Goal: Transaction & Acquisition: Book appointment/travel/reservation

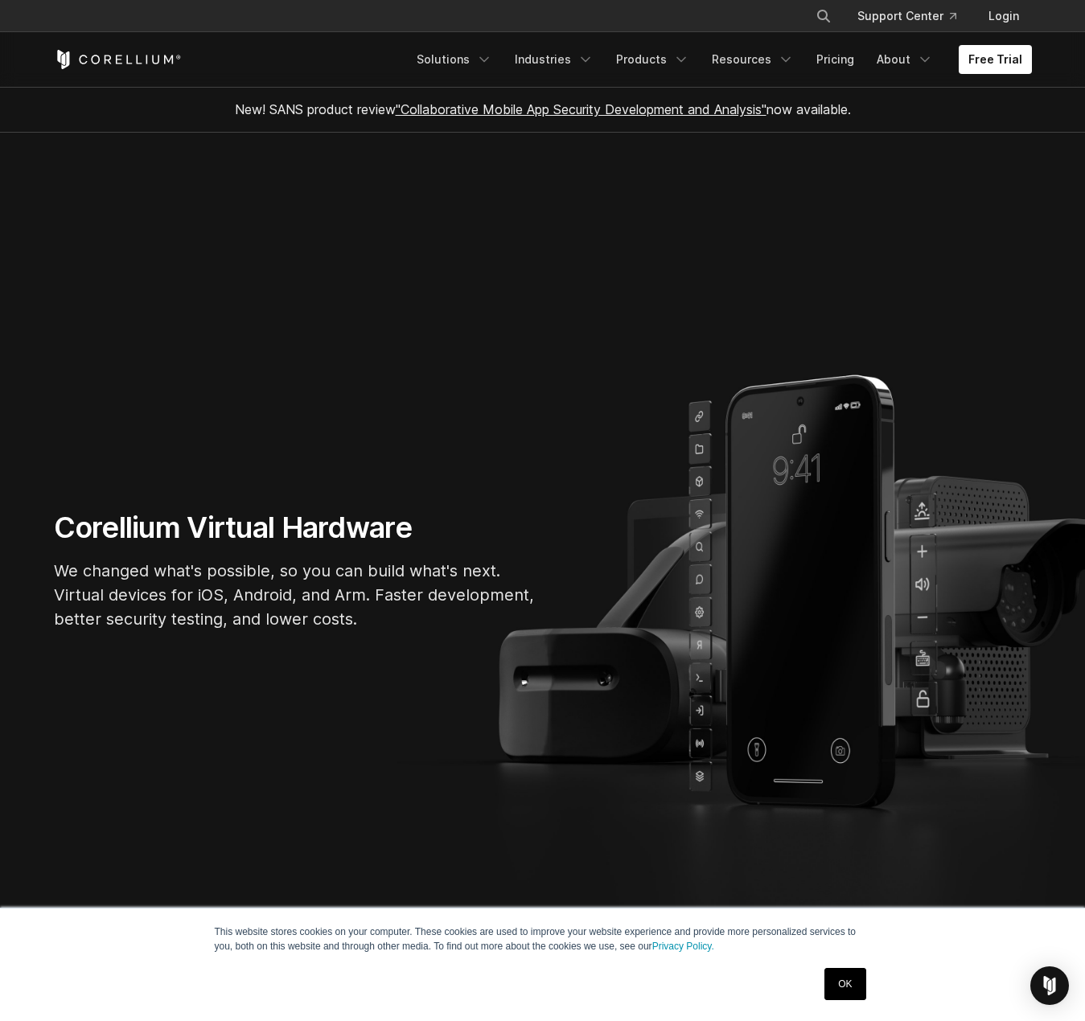
click at [525, 260] on section "Corellium Virtual Hardware We changed what's possible, so you can build what's …" at bounding box center [542, 577] width 1085 height 888
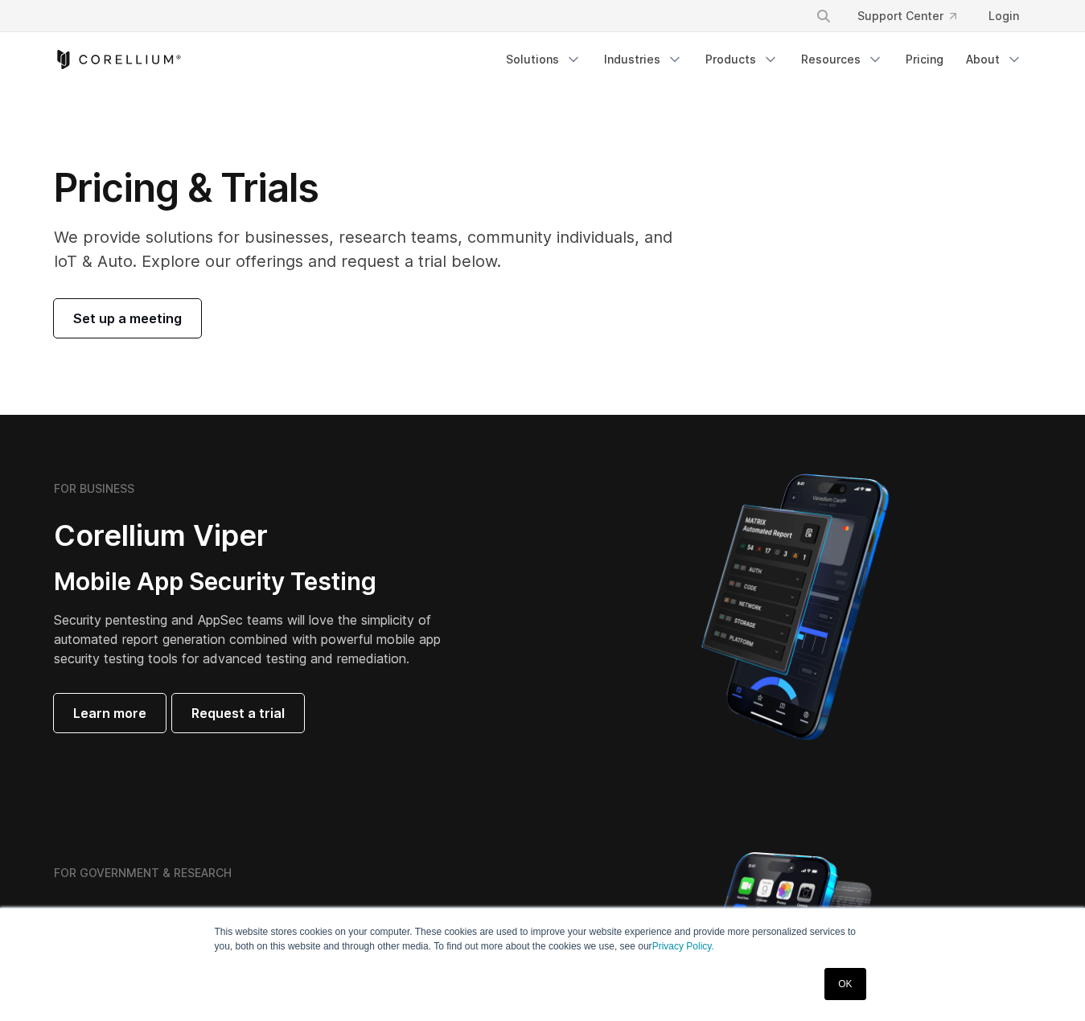
click at [420, 166] on h1 "Pricing & Trials" at bounding box center [374, 188] width 641 height 48
click at [85, 60] on icon "Corellium Home" at bounding box center [118, 59] width 128 height 19
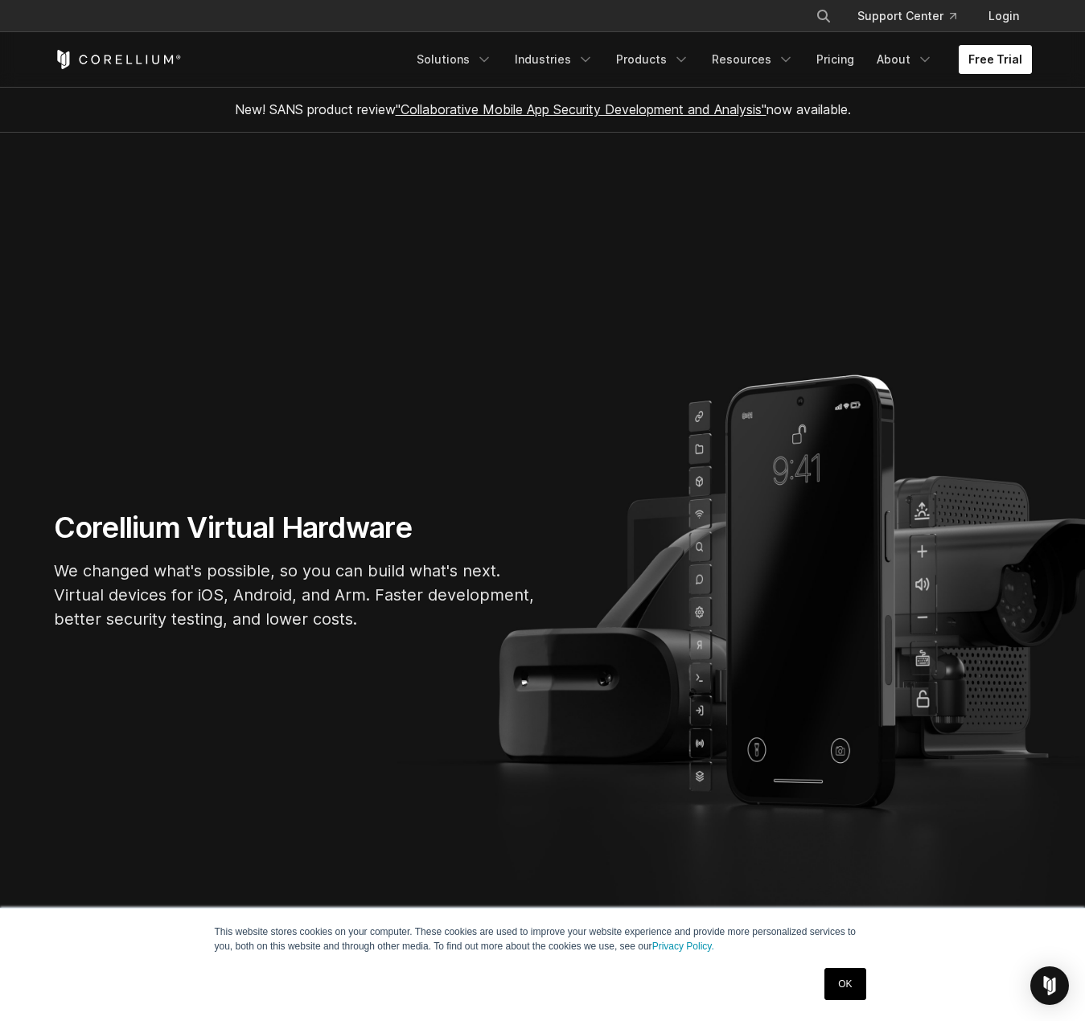
click at [985, 55] on link "Free Trial" at bounding box center [994, 59] width 73 height 29
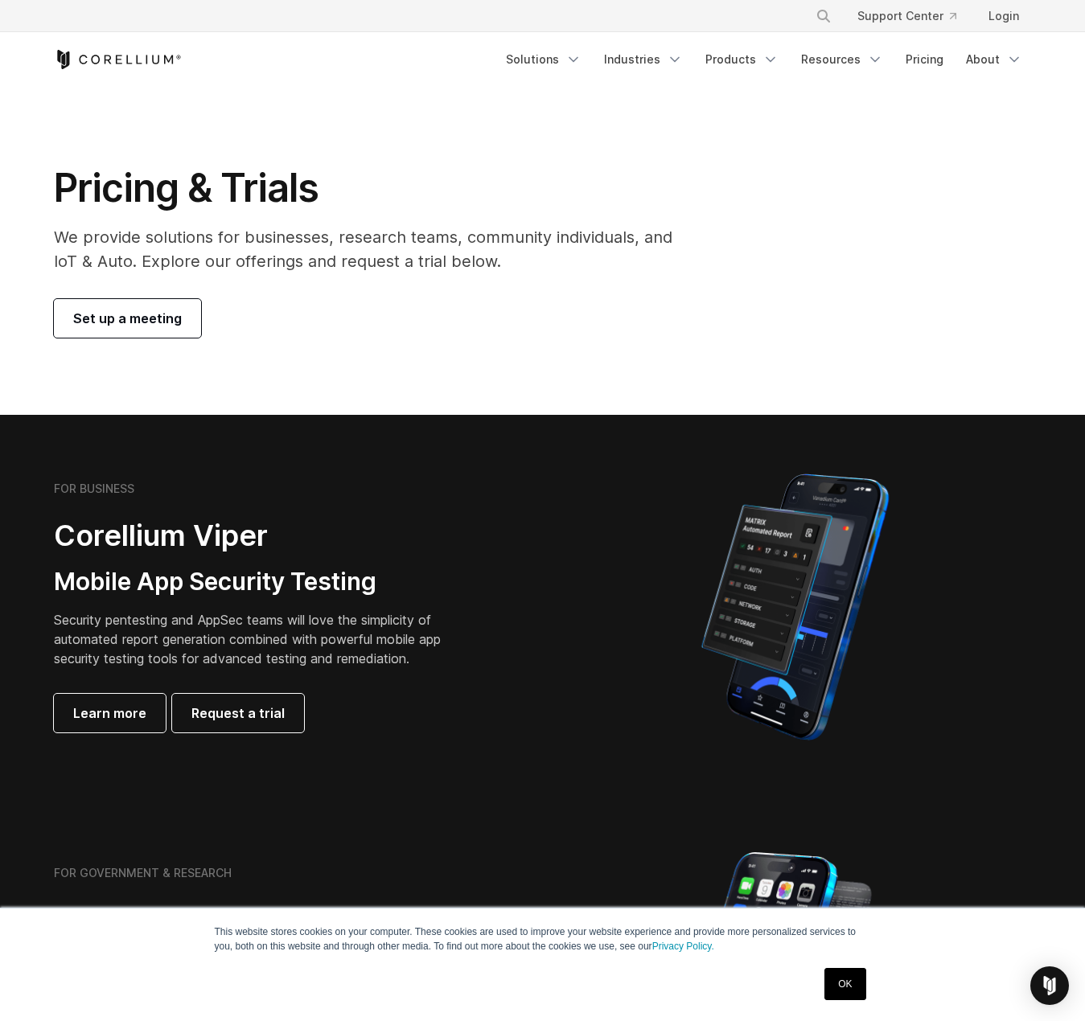
click at [437, 310] on div "Set up a meeting" at bounding box center [374, 318] width 641 height 39
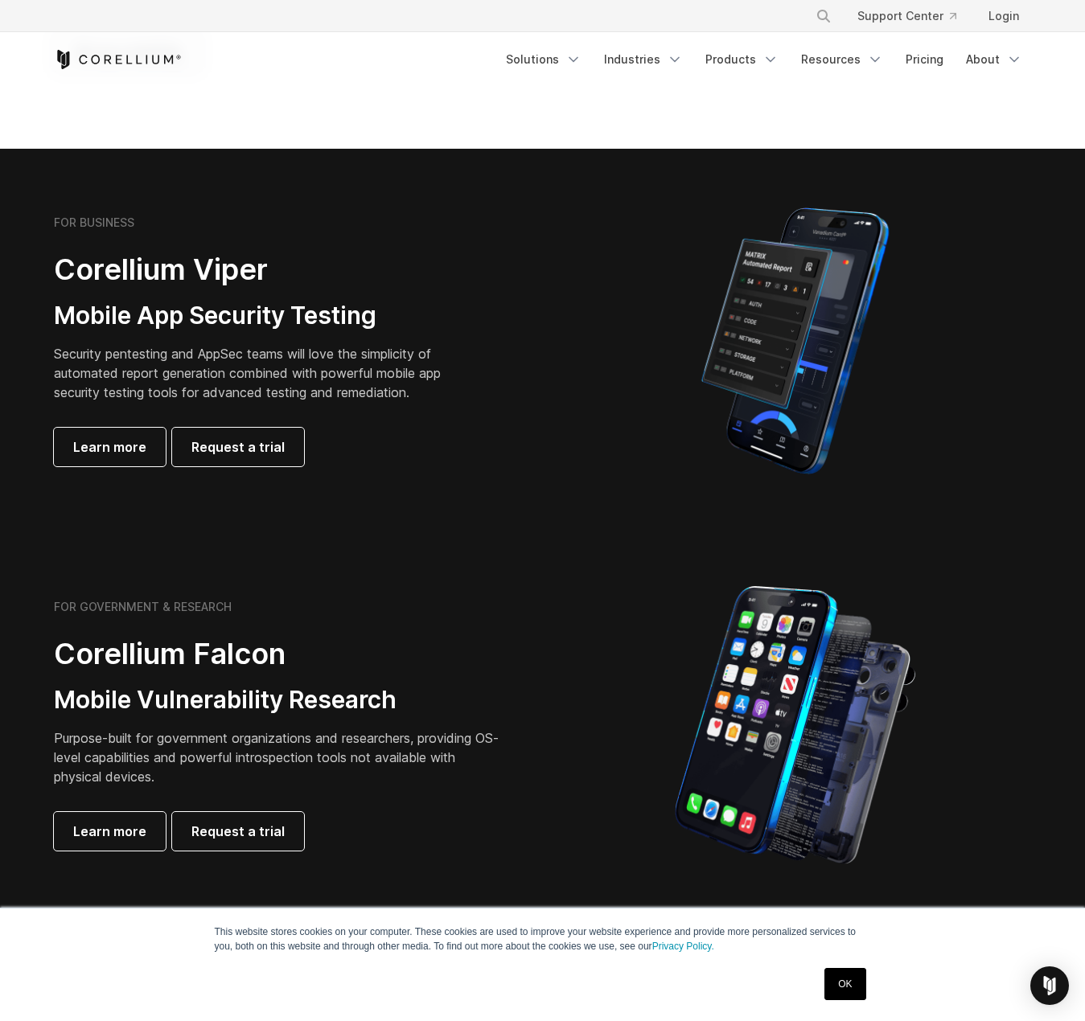
scroll to position [322, 0]
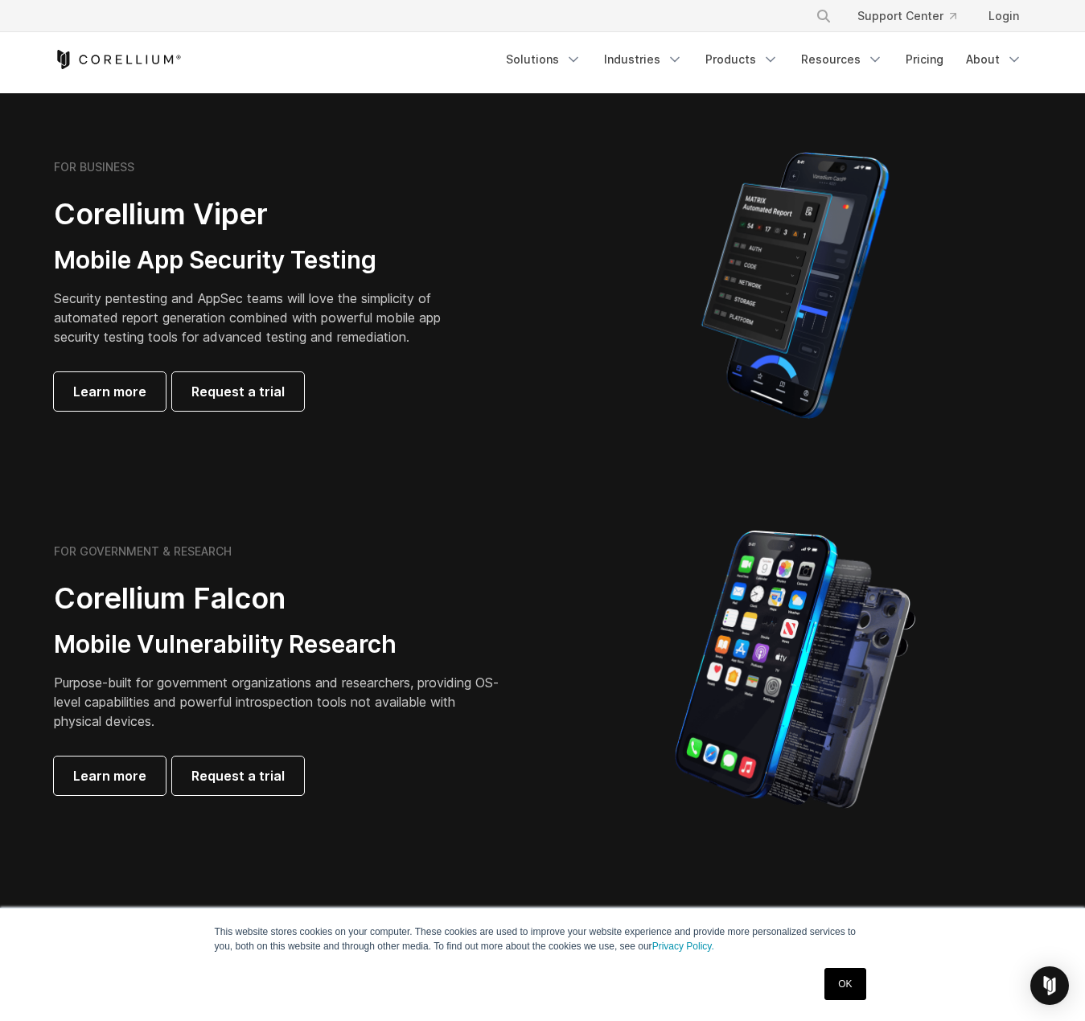
click at [354, 259] on h3 "Mobile App Security Testing" at bounding box center [260, 260] width 412 height 31
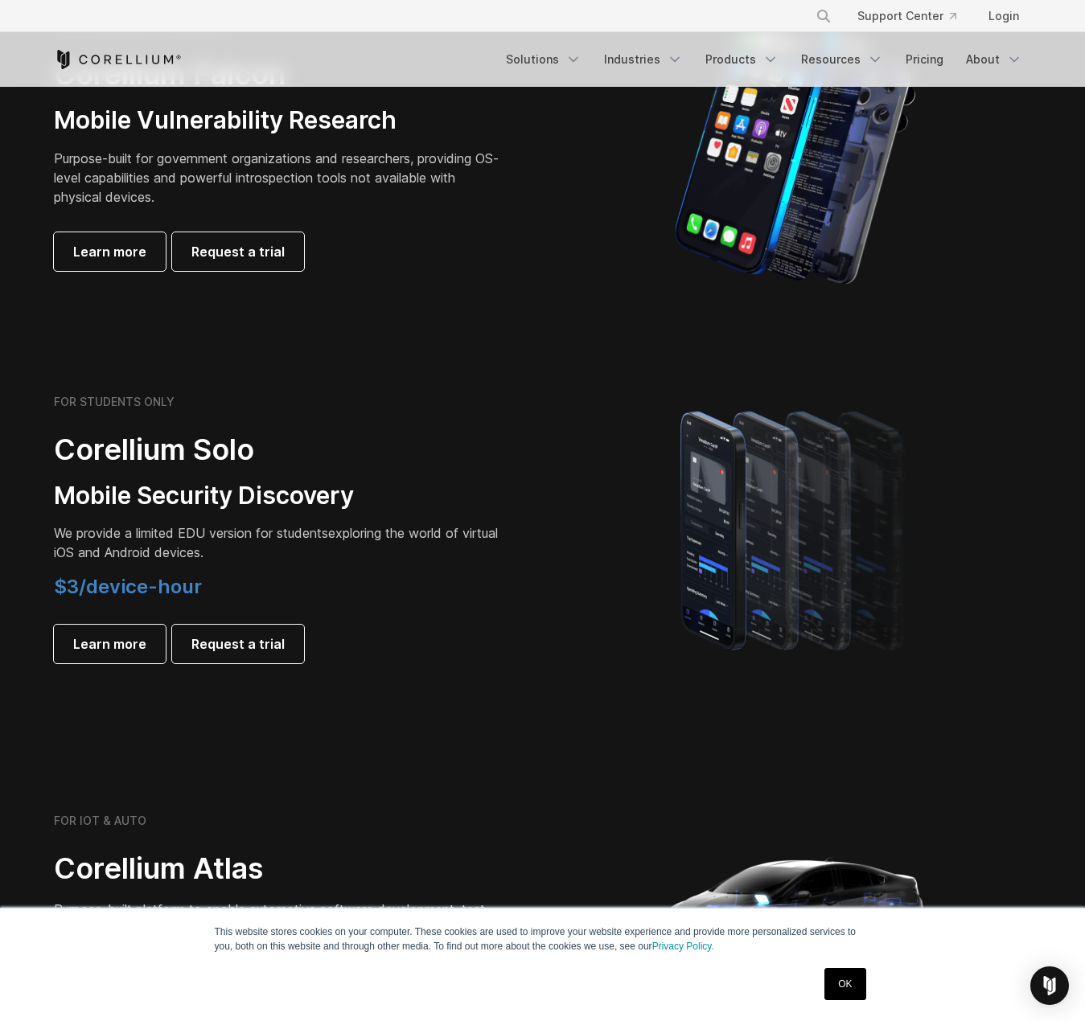
scroll to position [1045, 0]
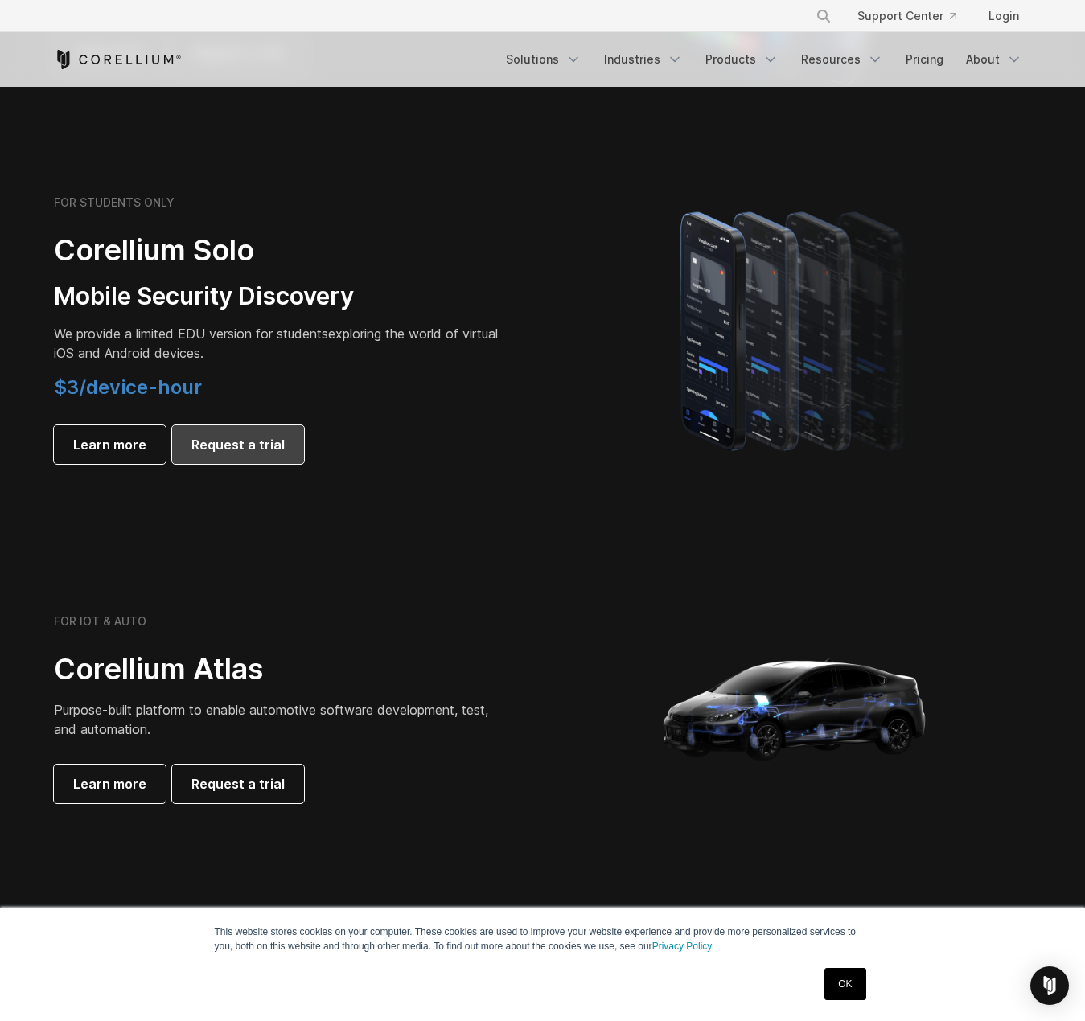
click at [258, 451] on span "Request a trial" at bounding box center [237, 444] width 93 height 19
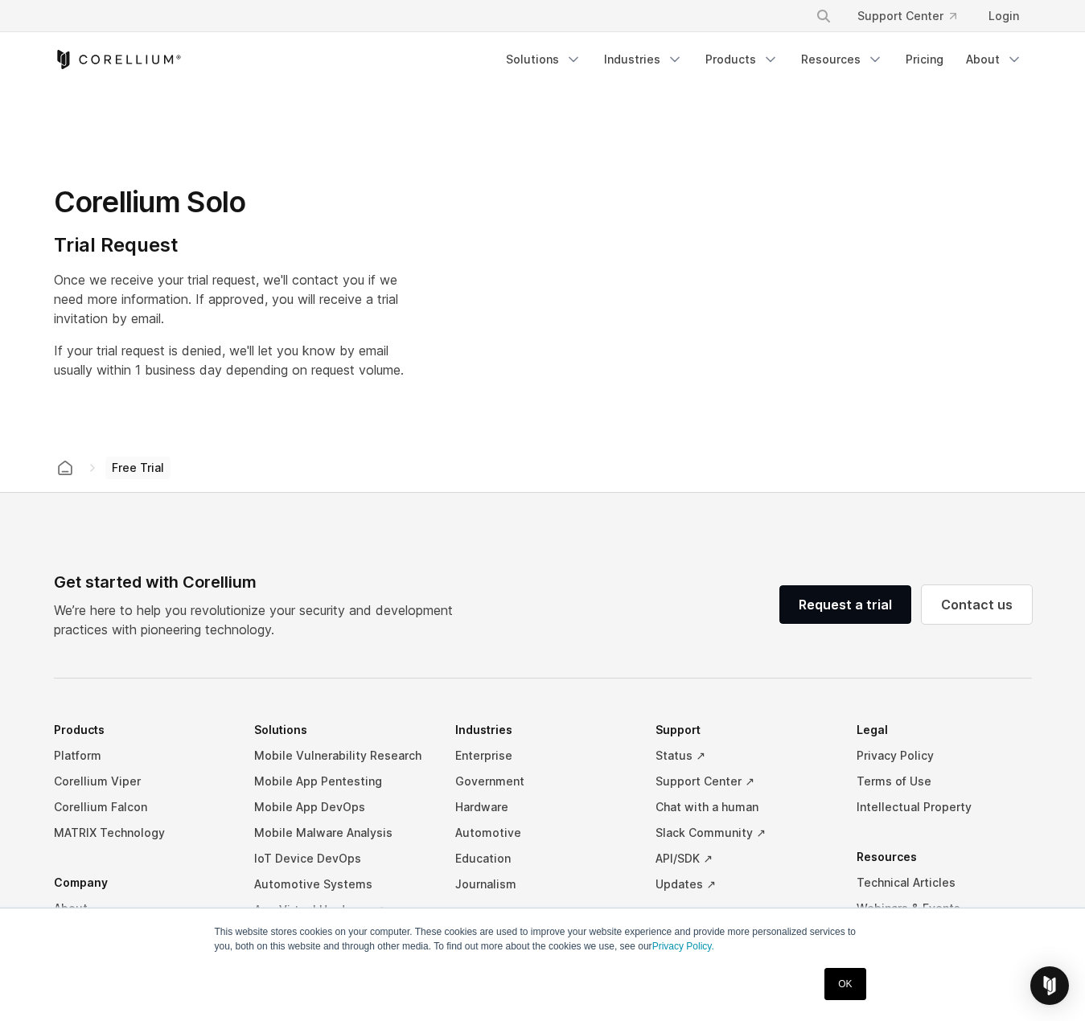
select select "**"
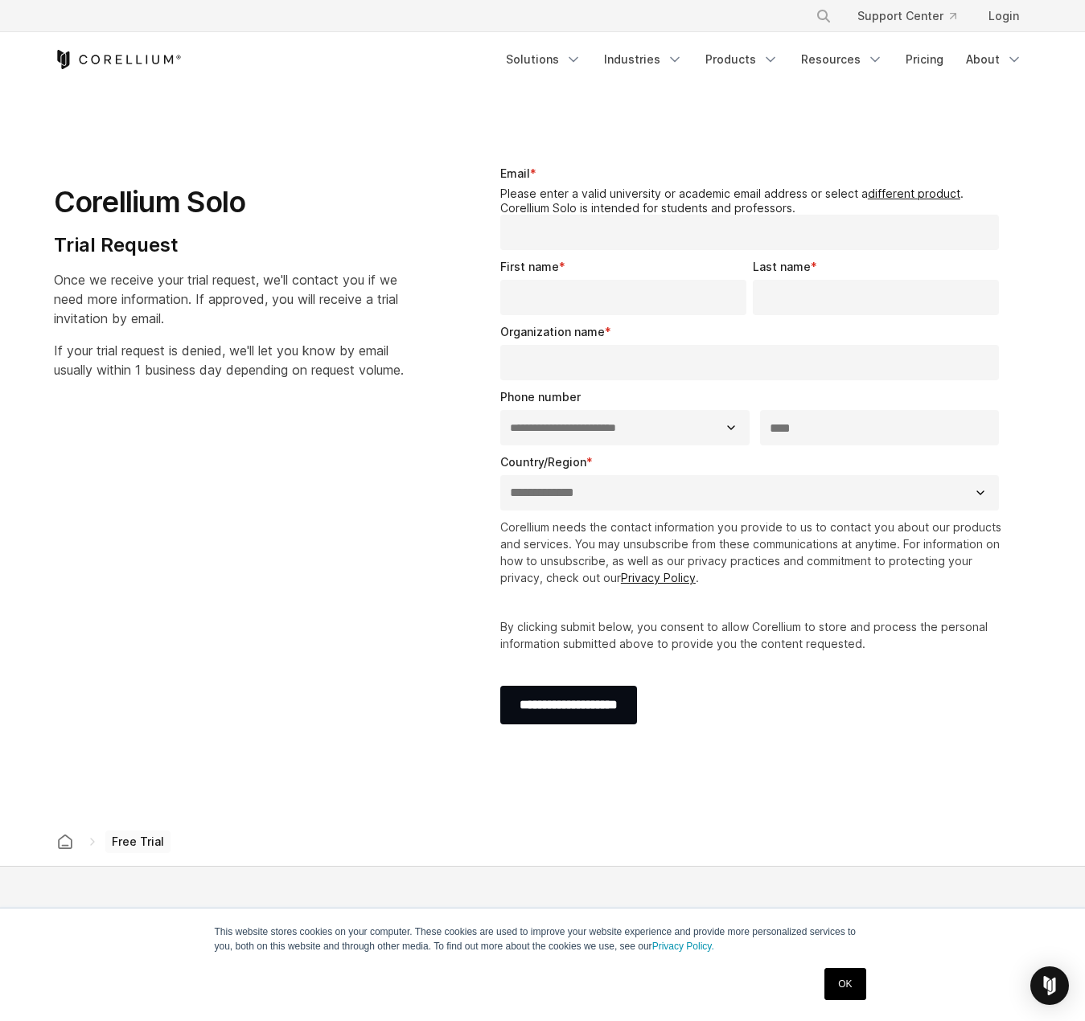
click at [183, 287] on span "Once we receive your trial request, we'll contact you if we need more informati…" at bounding box center [226, 299] width 344 height 55
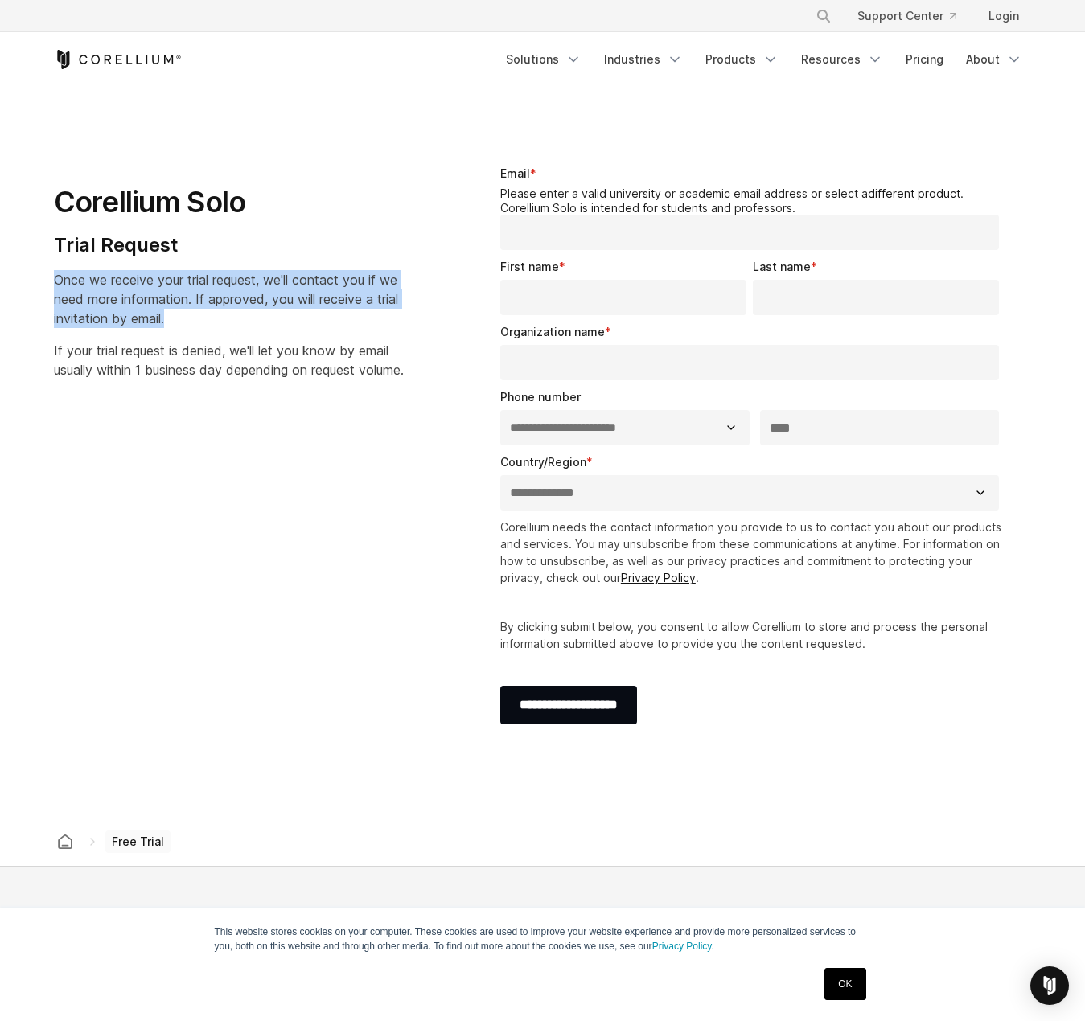
click at [183, 287] on span "Once we receive your trial request, we'll contact you if we need more informati…" at bounding box center [226, 299] width 344 height 55
click at [268, 323] on p "Once we receive your trial request, we'll contact you if we need more informati…" at bounding box center [229, 299] width 350 height 58
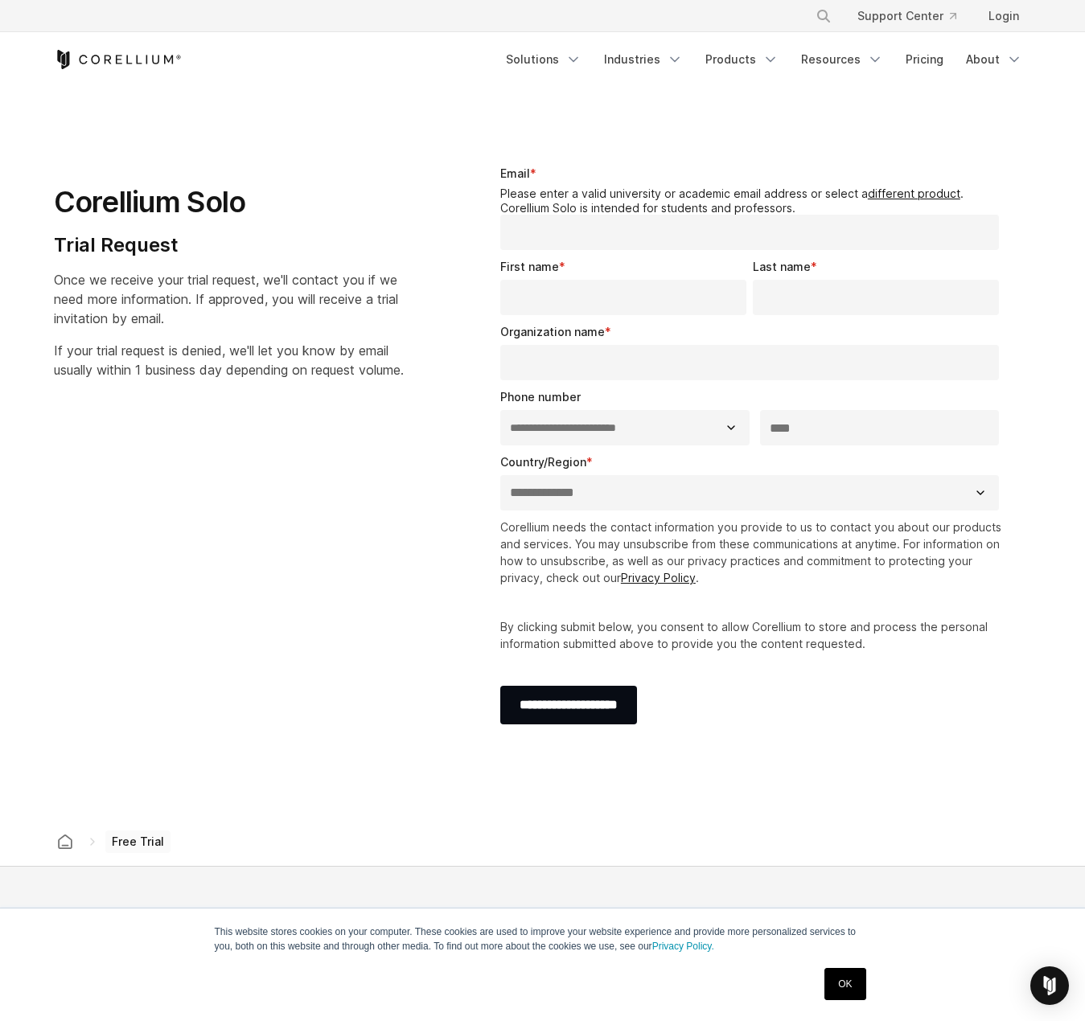
click at [315, 325] on p "Once we receive your trial request, we'll contact you if we need more informati…" at bounding box center [229, 299] width 350 height 58
click at [349, 324] on p "Once we receive your trial request, we'll contact you if we need more informati…" at bounding box center [229, 299] width 350 height 58
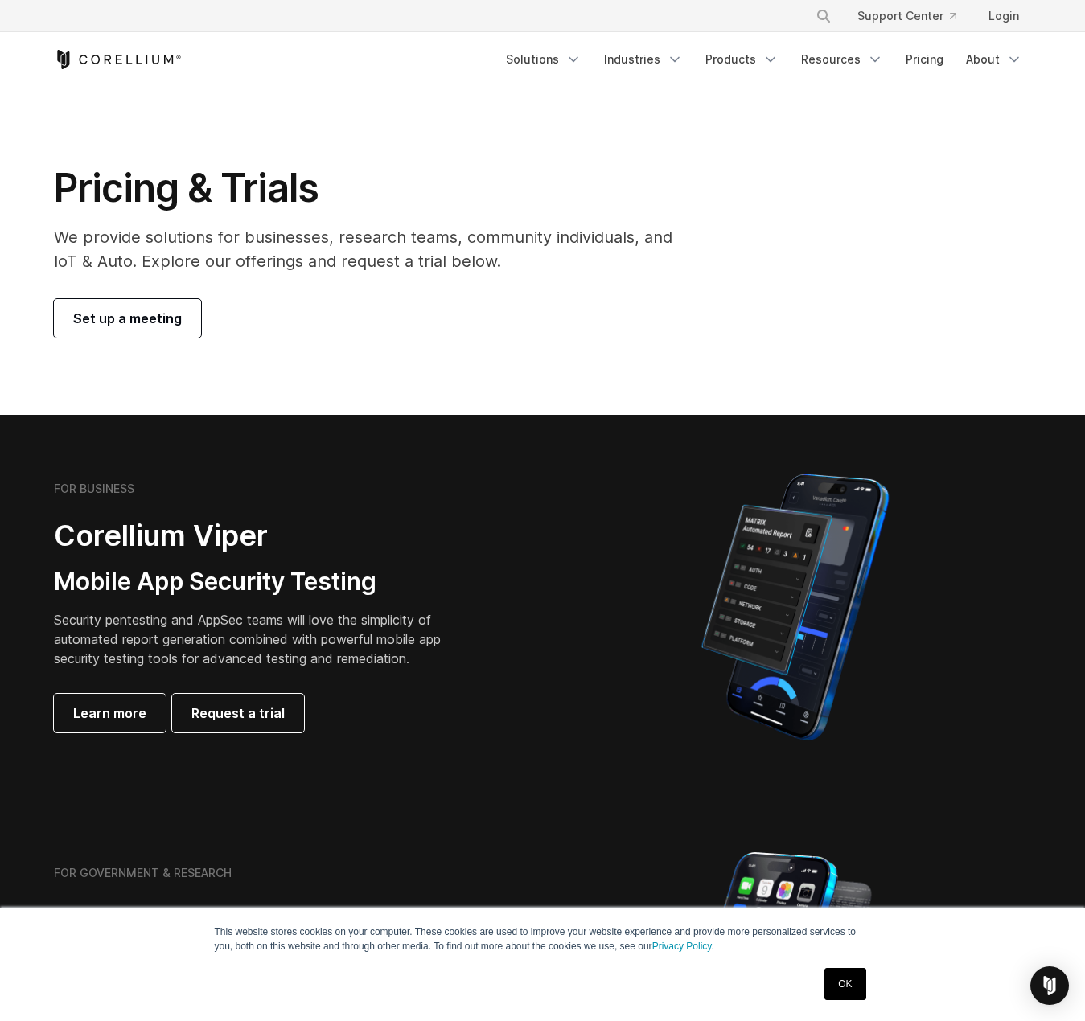
click at [109, 311] on span "Set up a meeting" at bounding box center [127, 318] width 109 height 19
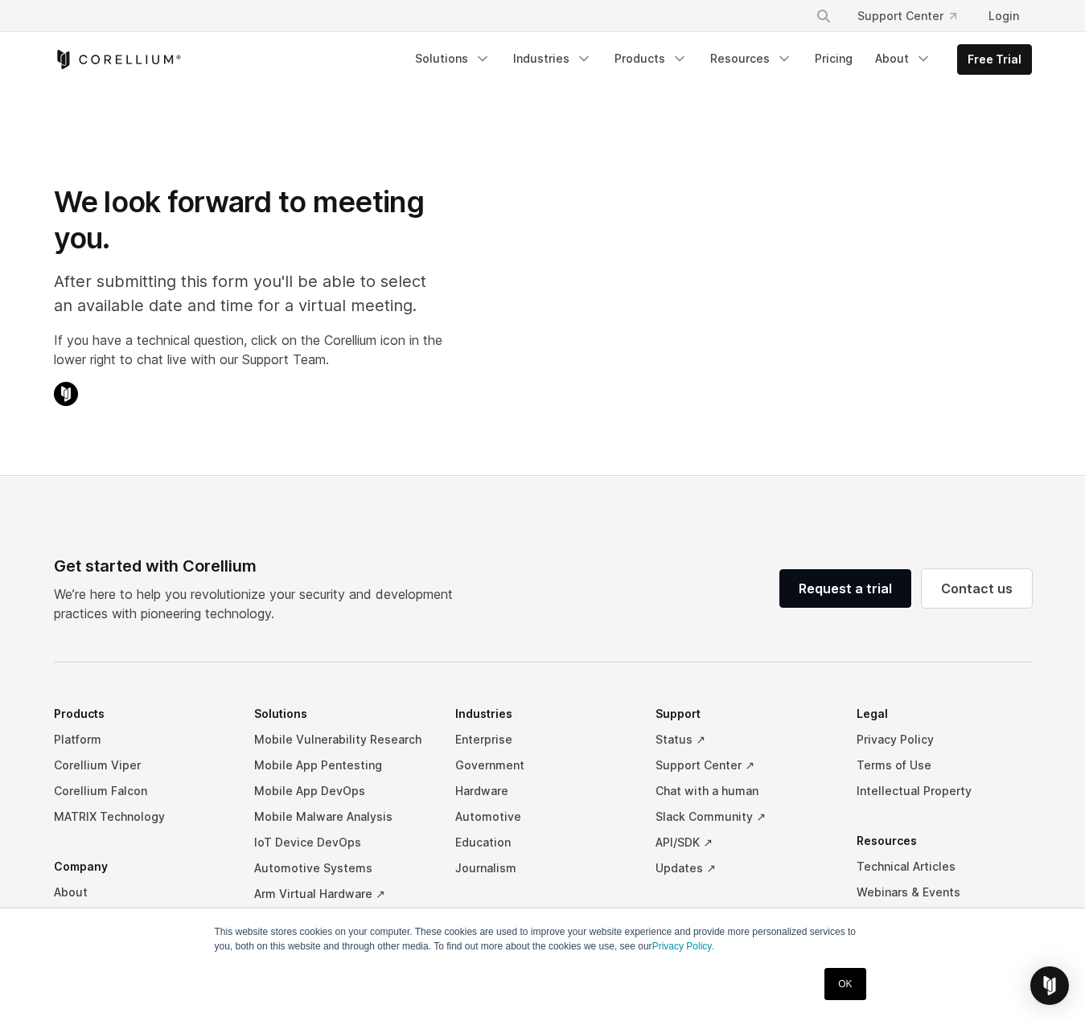
select select "**"
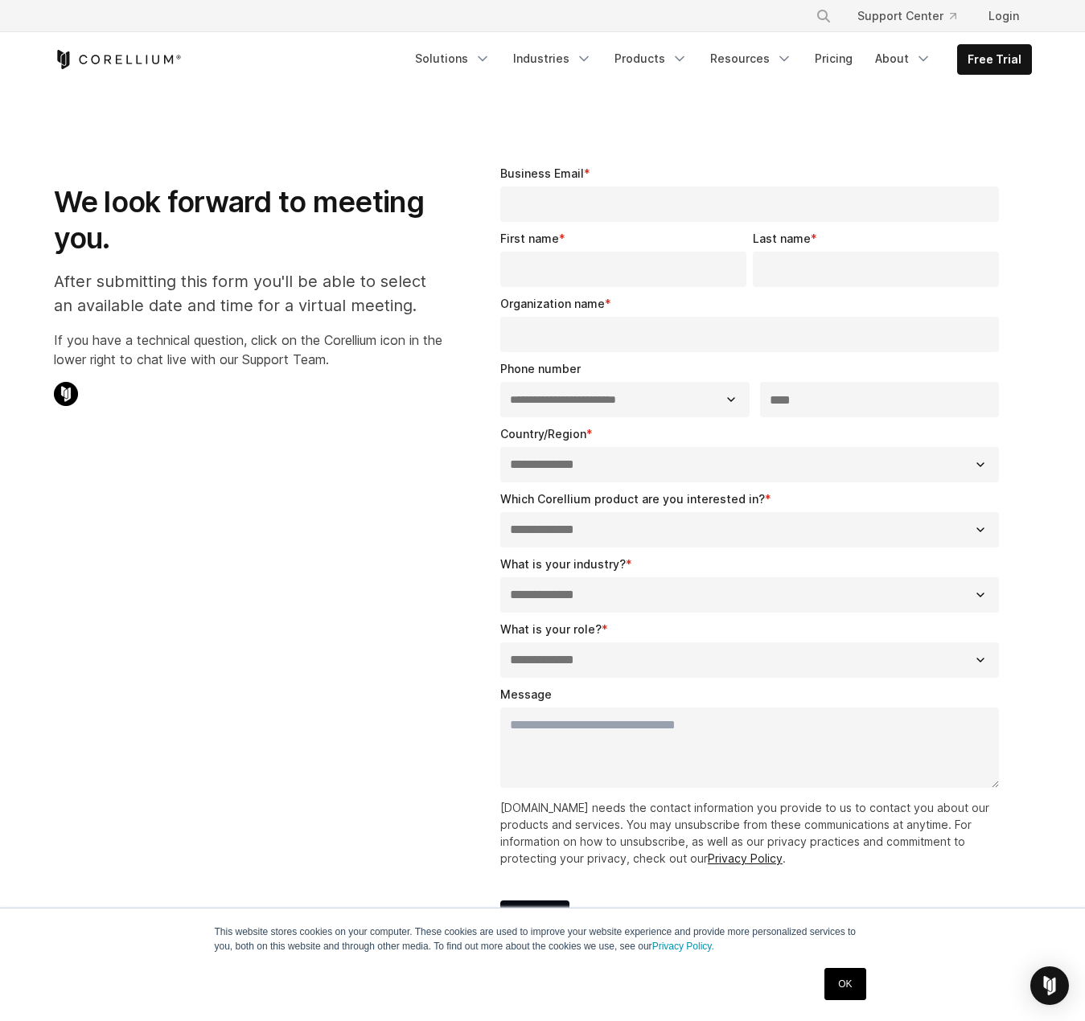
click at [276, 286] on p "After submitting this form you'll be able to select an available date and time …" at bounding box center [248, 293] width 388 height 48
click at [318, 310] on p "After submitting this form you'll be able to select an available date and time …" at bounding box center [248, 293] width 388 height 48
click at [387, 285] on p "After submitting this form you'll be able to select an available date and time …" at bounding box center [248, 293] width 388 height 48
